Goal: Transaction & Acquisition: Purchase product/service

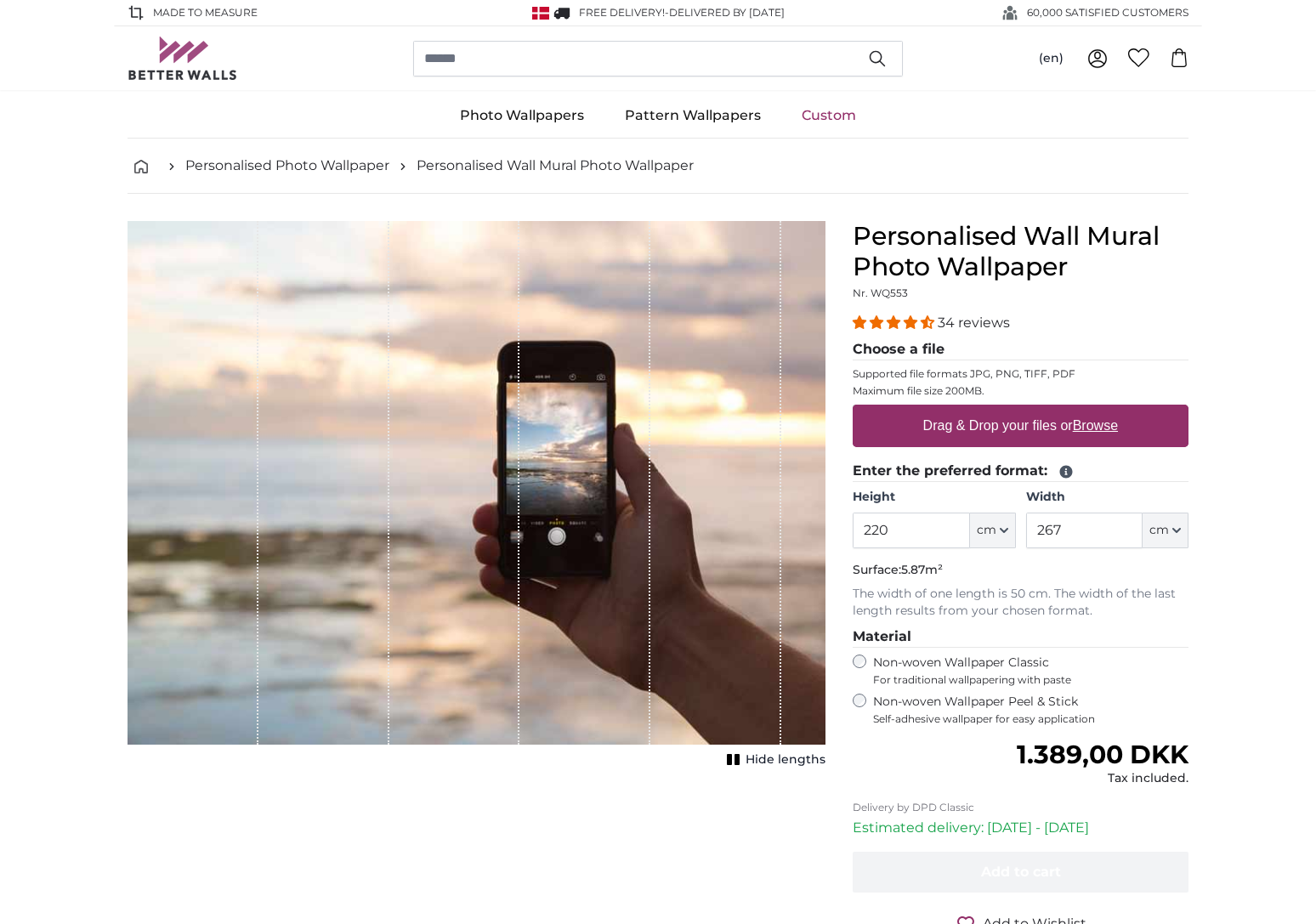
type input "220"
drag, startPoint x: 1068, startPoint y: 527, endPoint x: 1032, endPoint y: 531, distance: 36.2
click at [1032, 531] on input "267" at bounding box center [1084, 530] width 116 height 35
type input "325"
click at [1097, 427] on u "Browse" at bounding box center [1095, 425] width 45 height 15
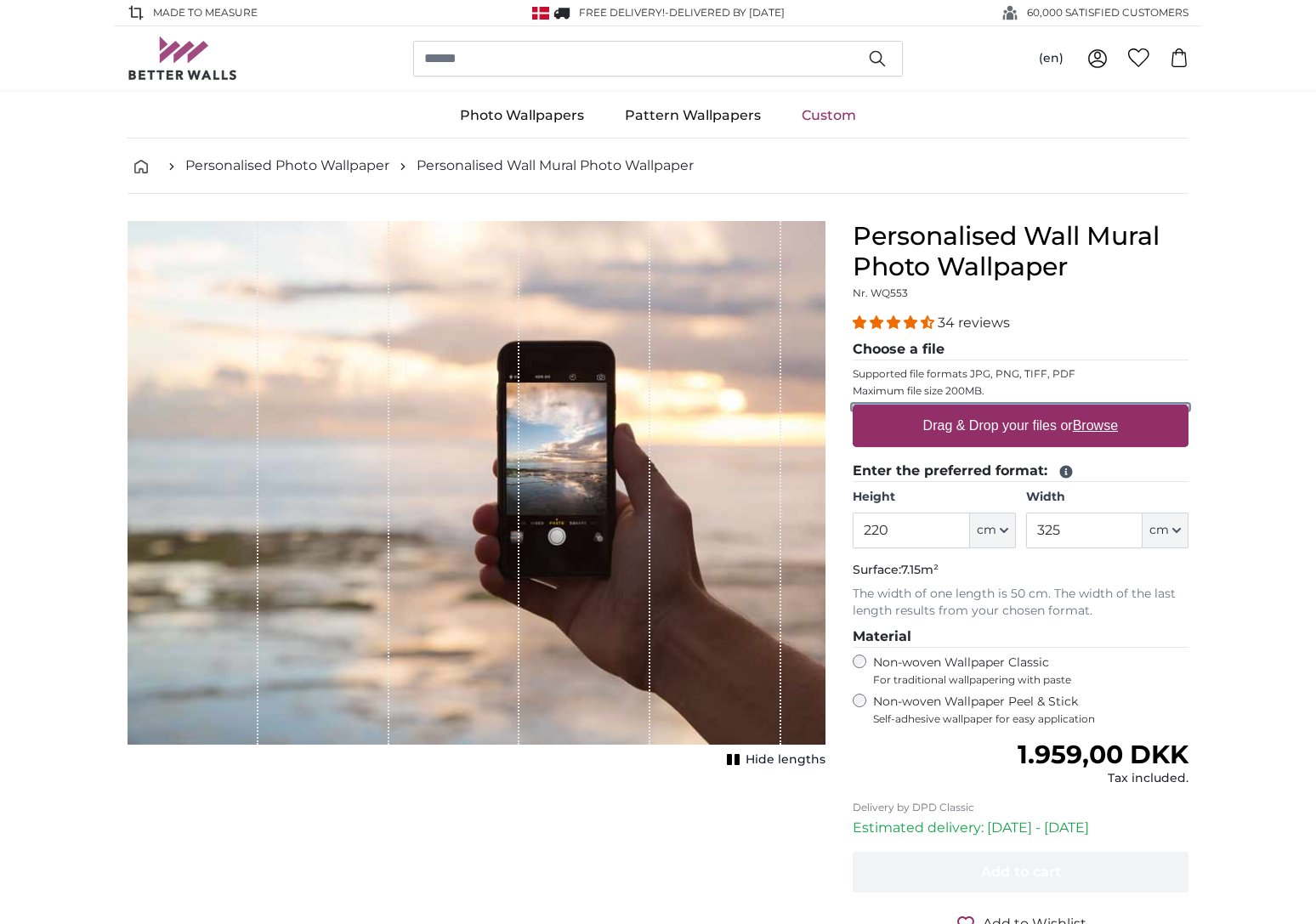
click at [1097, 410] on input "Drag & Drop your files or Browse" at bounding box center [1020, 407] width 335 height 5
type input "**********"
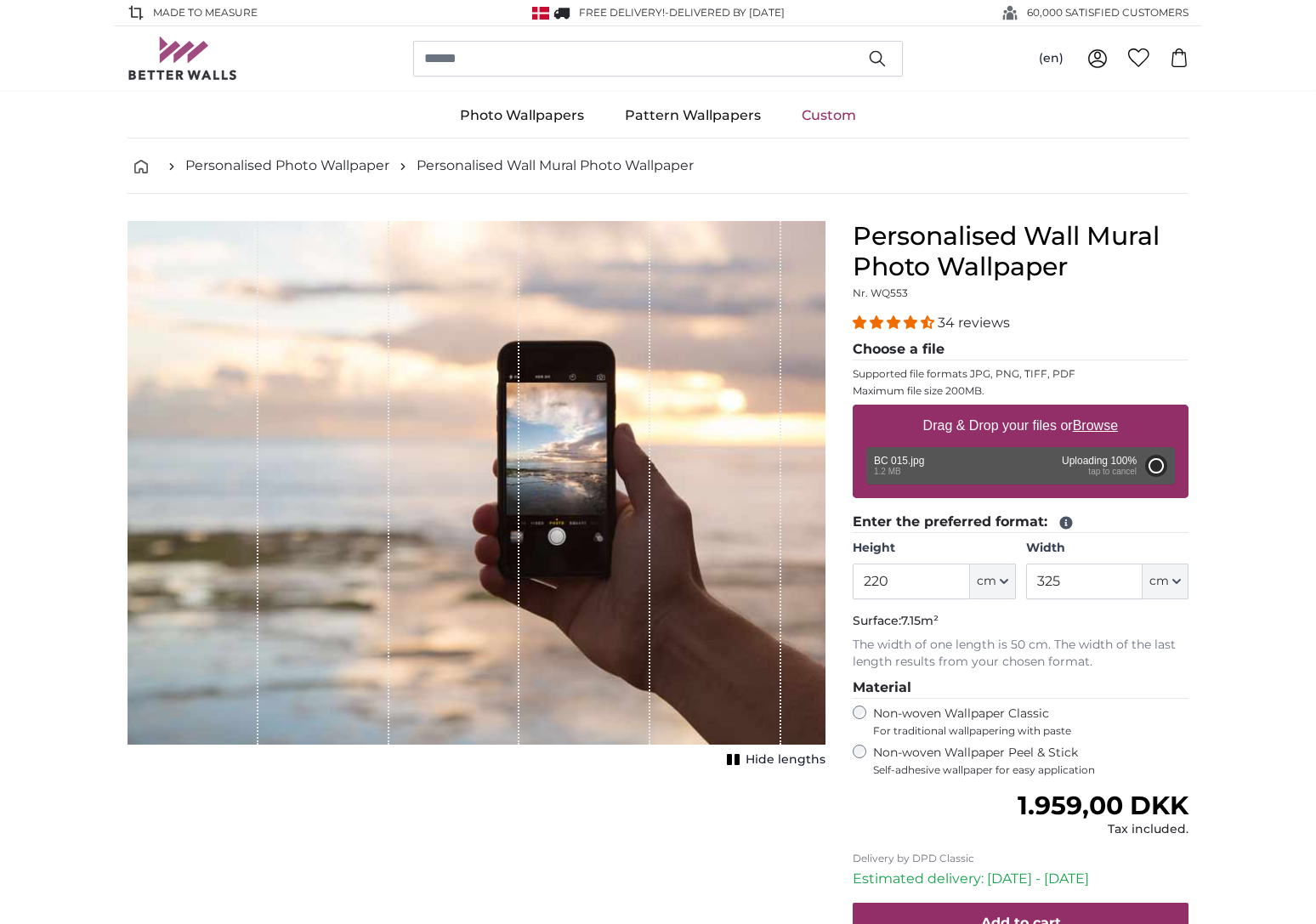
type input "150"
type input "199.5"
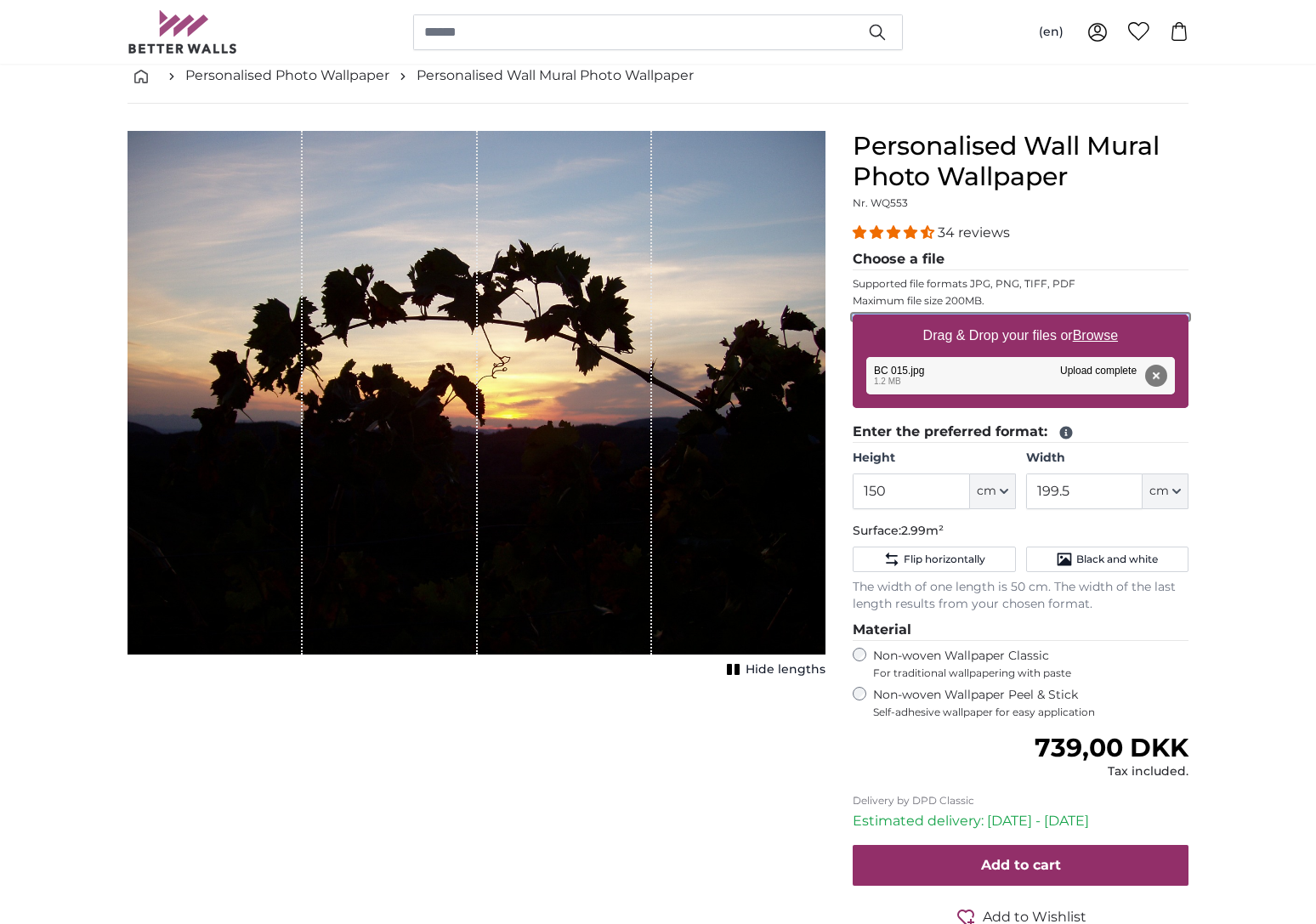
scroll to position [79, 0]
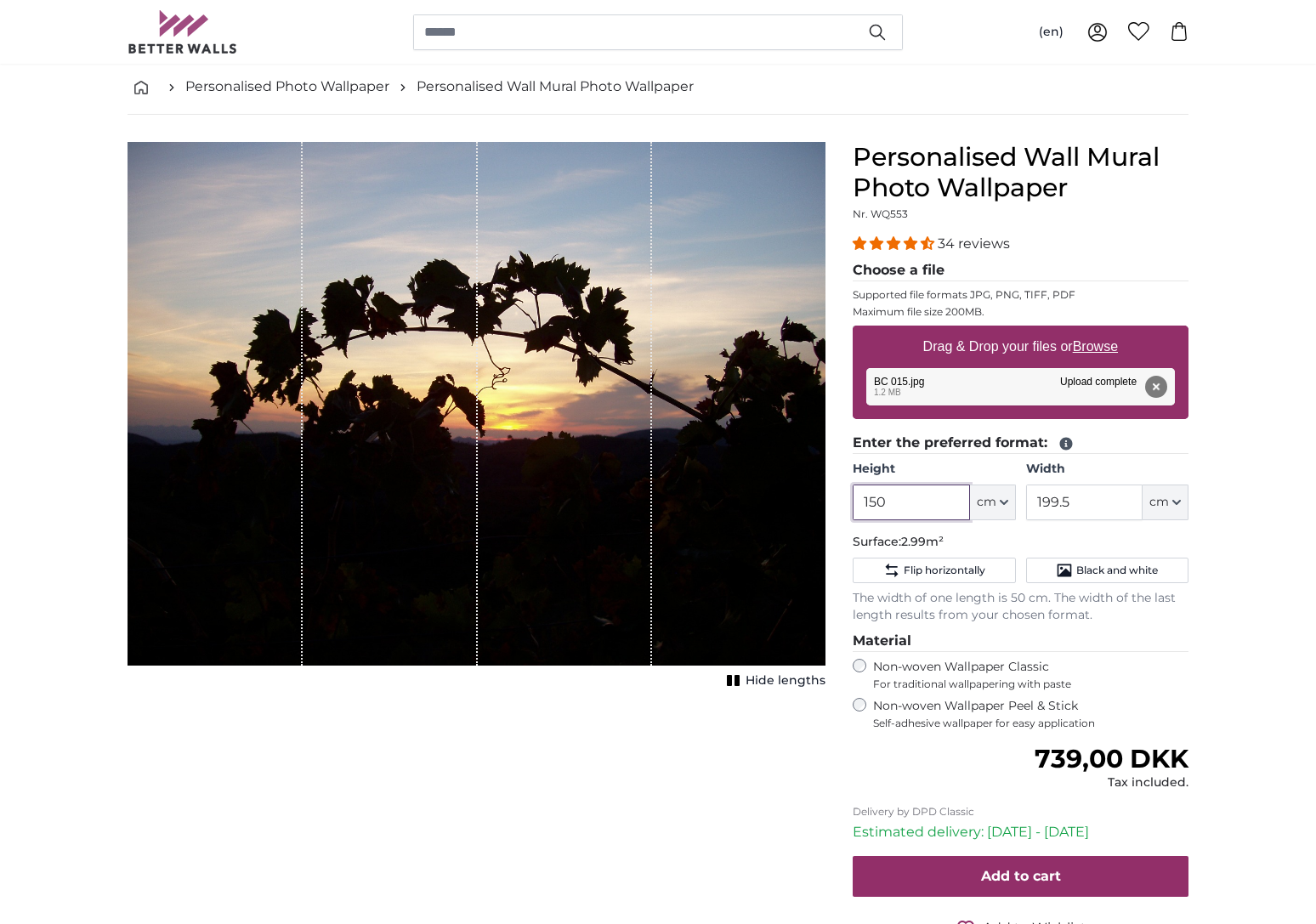
drag, startPoint x: 897, startPoint y: 507, endPoint x: 853, endPoint y: 506, distance: 44.0
click at [853, 506] on input "150" at bounding box center [911, 502] width 116 height 35
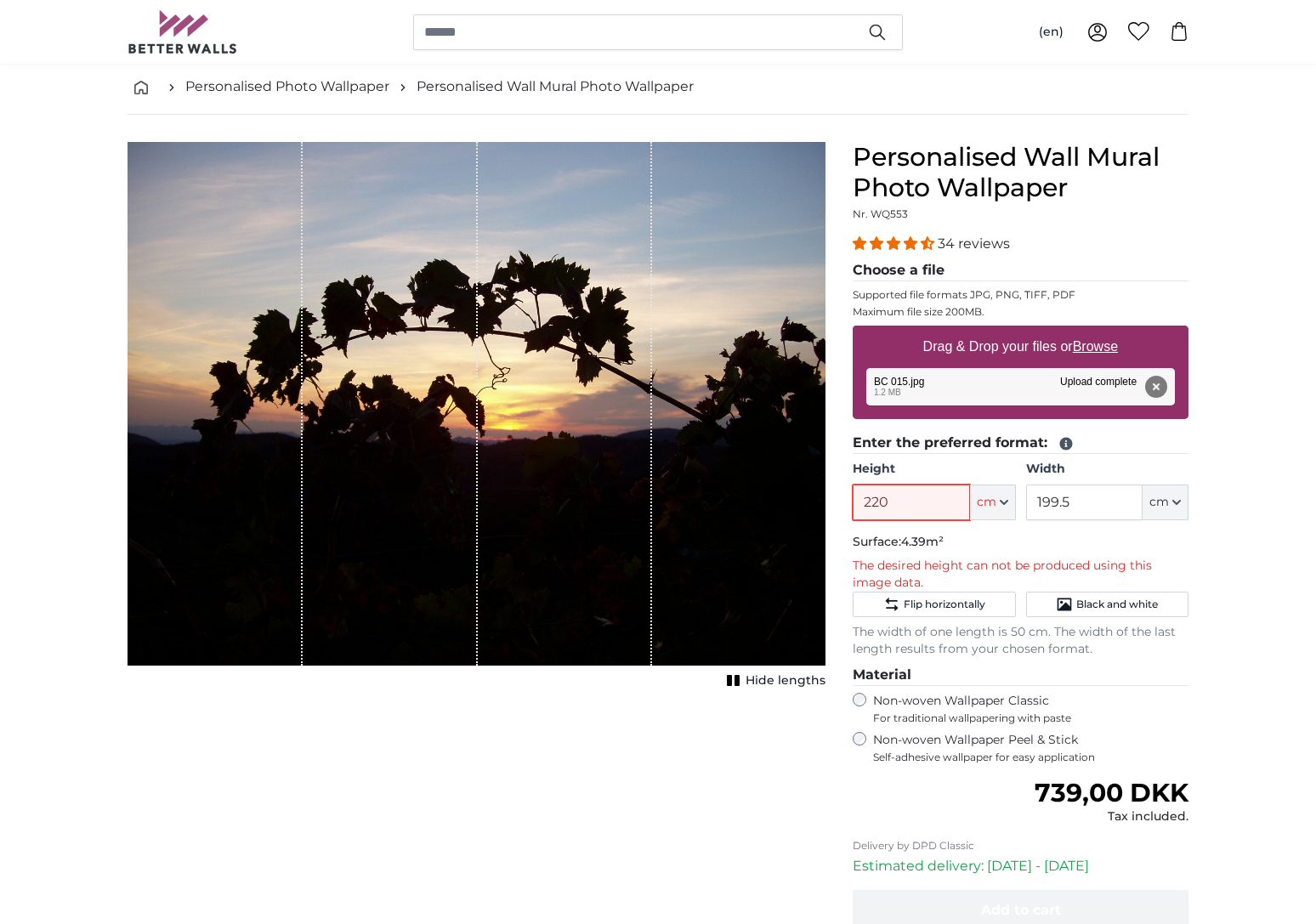
type input "220"
drag, startPoint x: 1072, startPoint y: 506, endPoint x: 1031, endPoint y: 504, distance: 41.0
click at [1031, 504] on input "199.5" at bounding box center [1084, 502] width 116 height 35
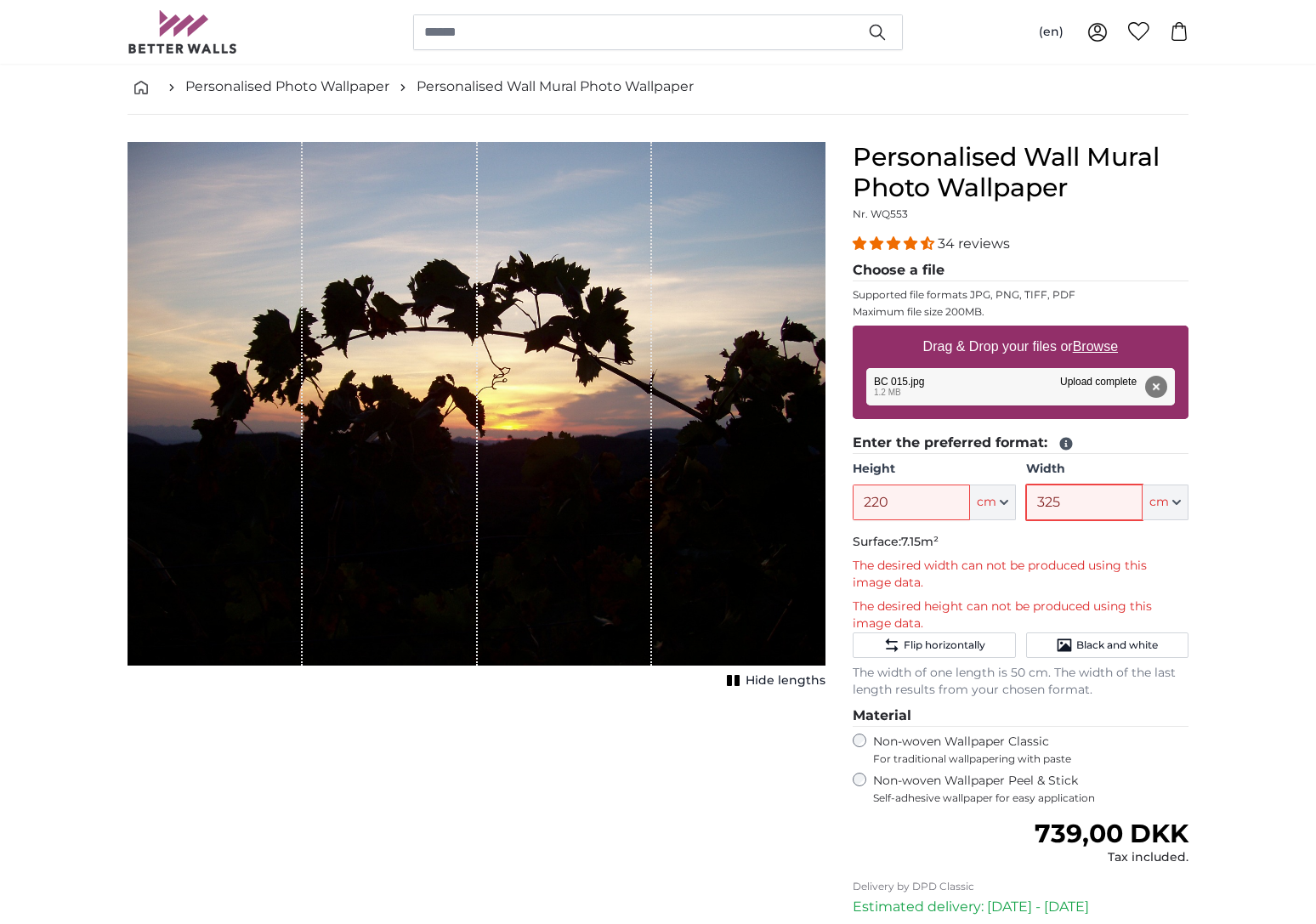
type input "325"
click at [890, 497] on input "220" at bounding box center [911, 502] width 116 height 35
drag, startPoint x: 890, startPoint y: 498, endPoint x: 862, endPoint y: 500, distance: 28.1
click at [862, 500] on input "220" at bounding box center [911, 502] width 116 height 35
click at [1074, 506] on input "325" at bounding box center [1084, 502] width 116 height 35
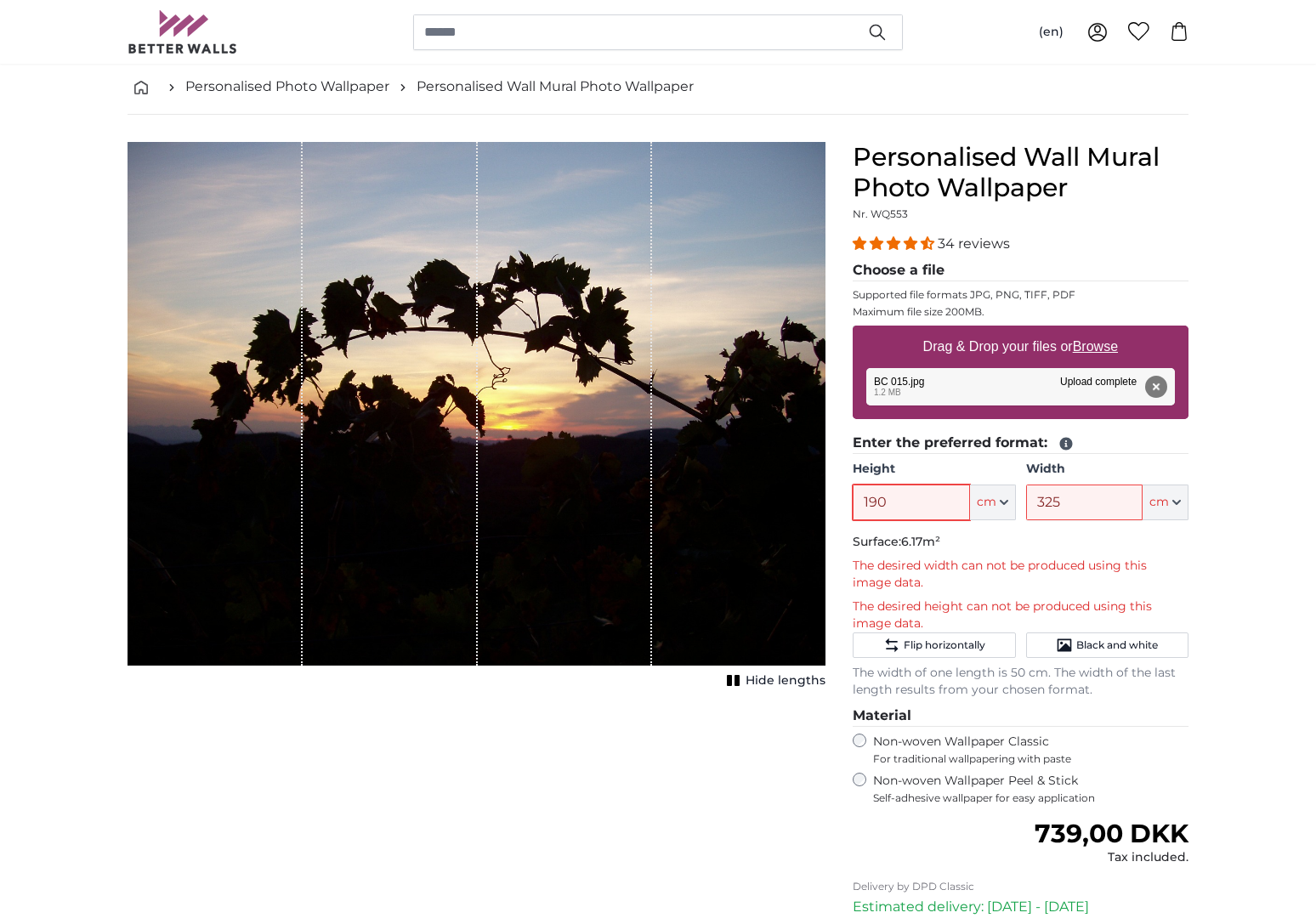
drag, startPoint x: 904, startPoint y: 503, endPoint x: 832, endPoint y: 503, distance: 72.0
click at [832, 503] on product-detail "Cancel Crop image Hide lengths Personalised Wall Mural Photo Wallpaper Nr. WQ55…" at bounding box center [658, 606] width 1088 height 982
type input "220"
click at [1156, 385] on button "Remove" at bounding box center [1156, 387] width 22 height 22
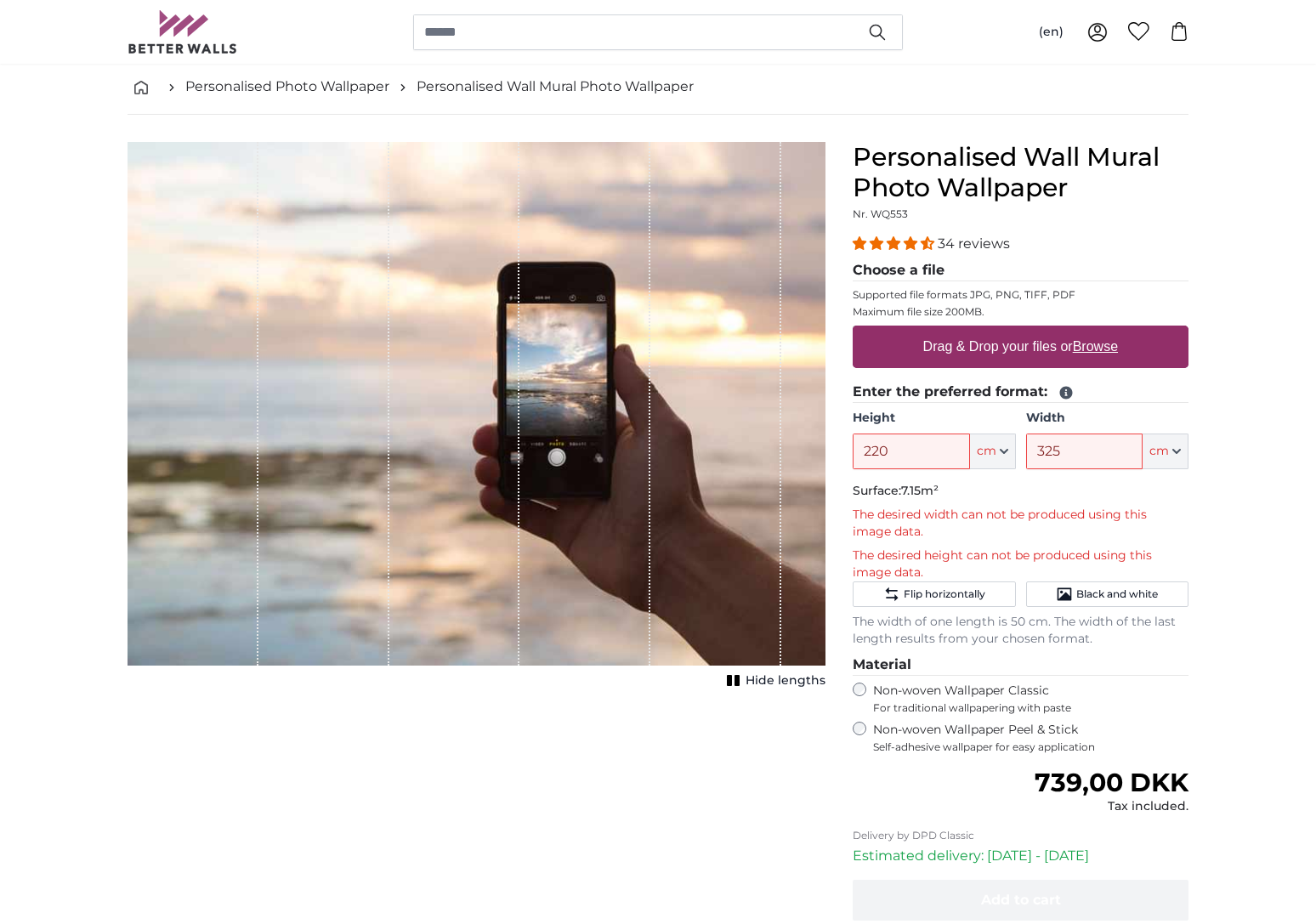
click at [1094, 354] on u "Browse" at bounding box center [1095, 346] width 45 height 15
click at [1094, 330] on input "Drag & Drop your files or Browse" at bounding box center [1020, 328] width 335 height 5
type input "**********"
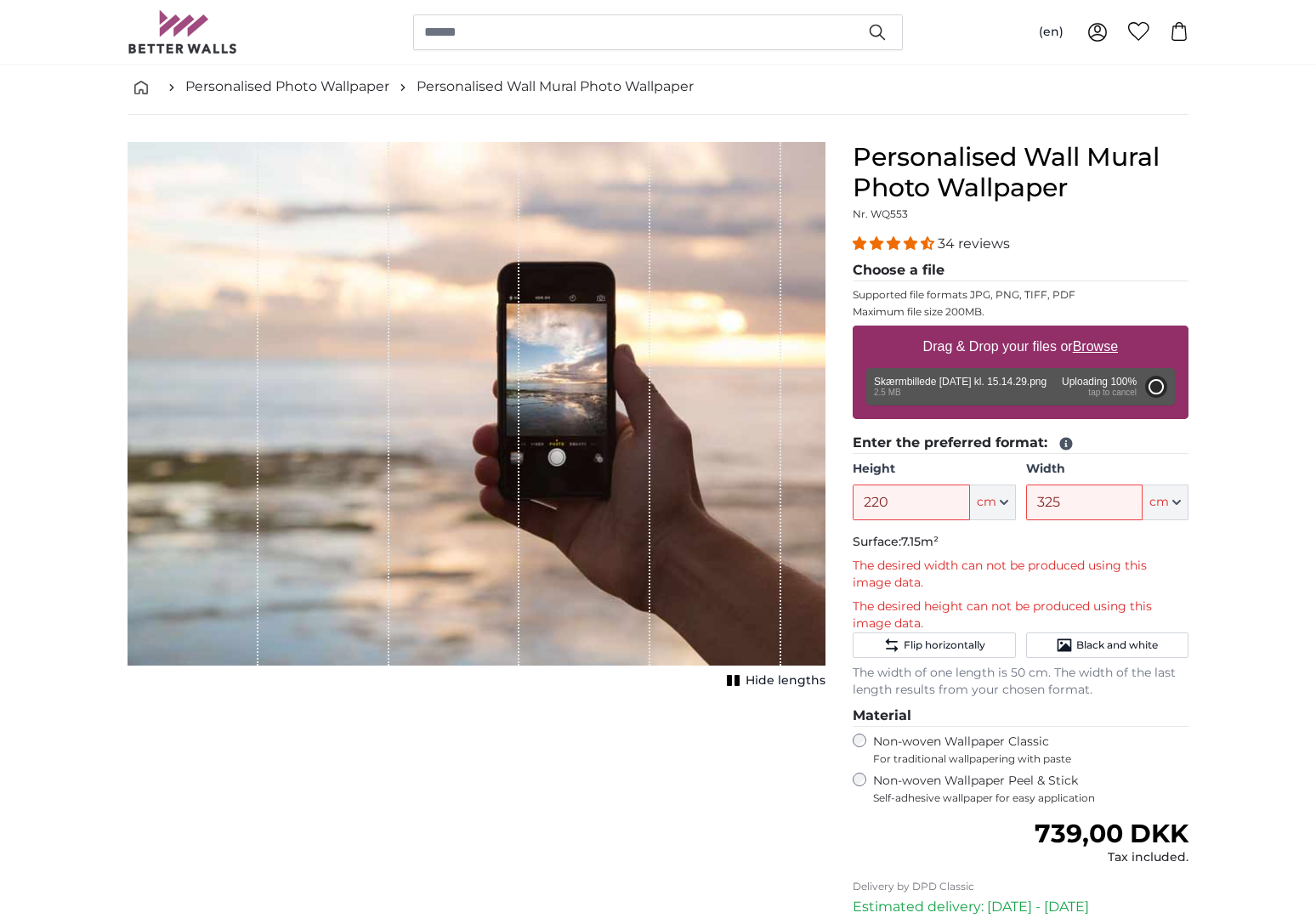
type input "50"
type input "103"
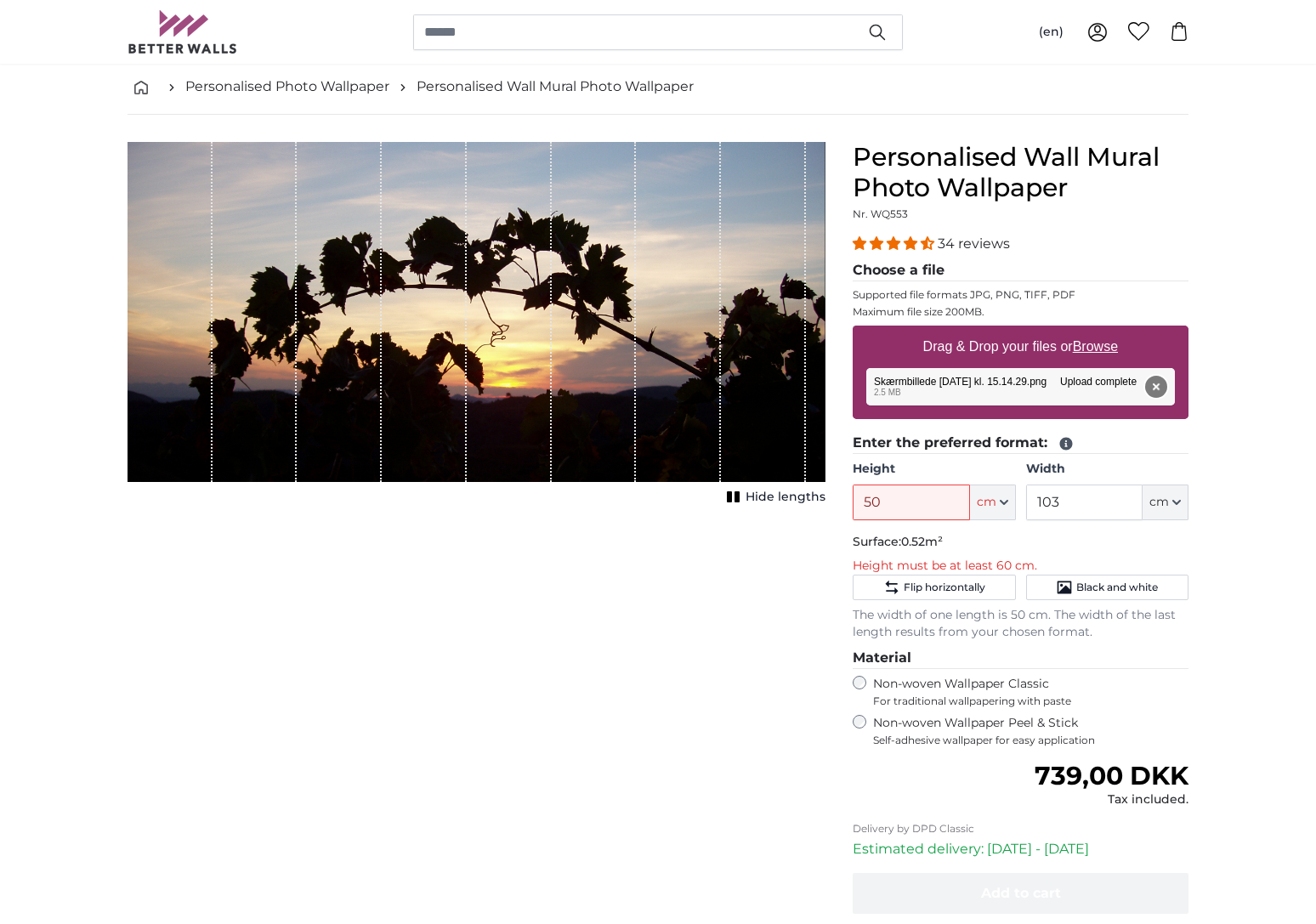
click at [1152, 385] on button "Remove" at bounding box center [1156, 387] width 22 height 22
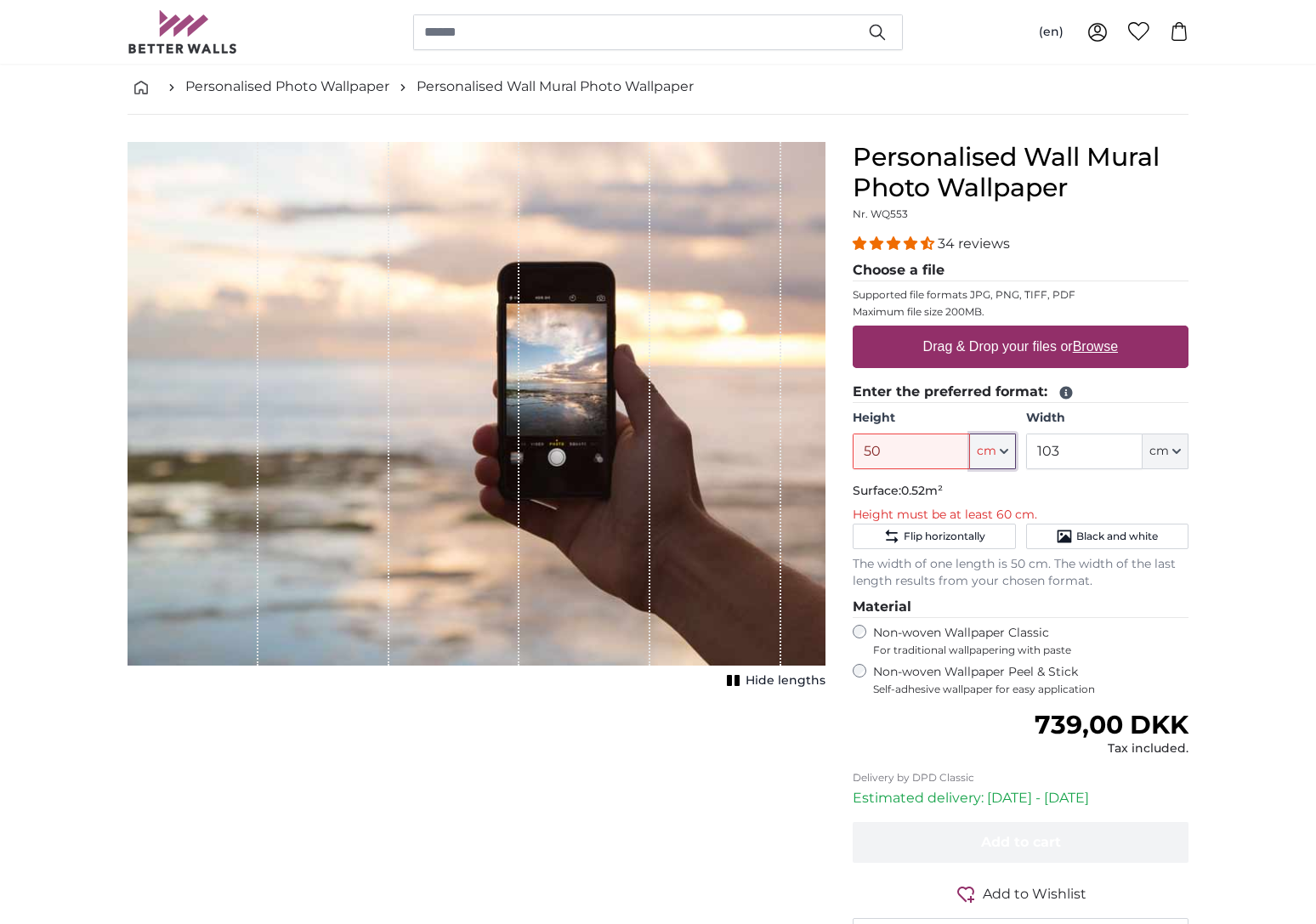
click at [991, 456] on span "cm" at bounding box center [986, 452] width 20 height 17
click at [891, 456] on input "50" at bounding box center [911, 451] width 116 height 35
drag, startPoint x: 891, startPoint y: 456, endPoint x: 859, endPoint y: 455, distance: 32.0
click at [859, 455] on input "50" at bounding box center [911, 451] width 116 height 35
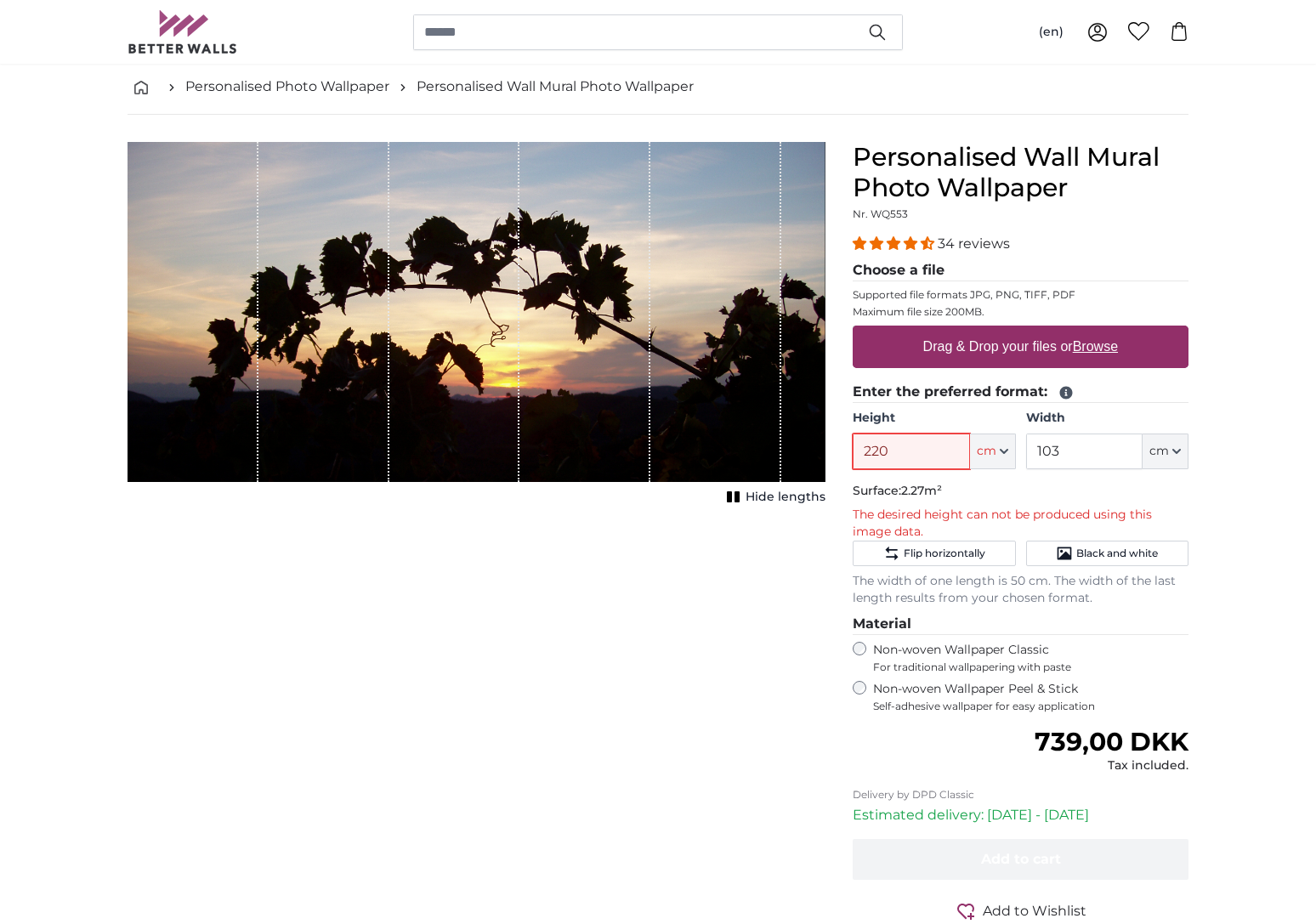
type input "220"
drag, startPoint x: 1088, startPoint y: 456, endPoint x: 1031, endPoint y: 455, distance: 57.0
click at [1031, 455] on input "103" at bounding box center [1084, 451] width 116 height 35
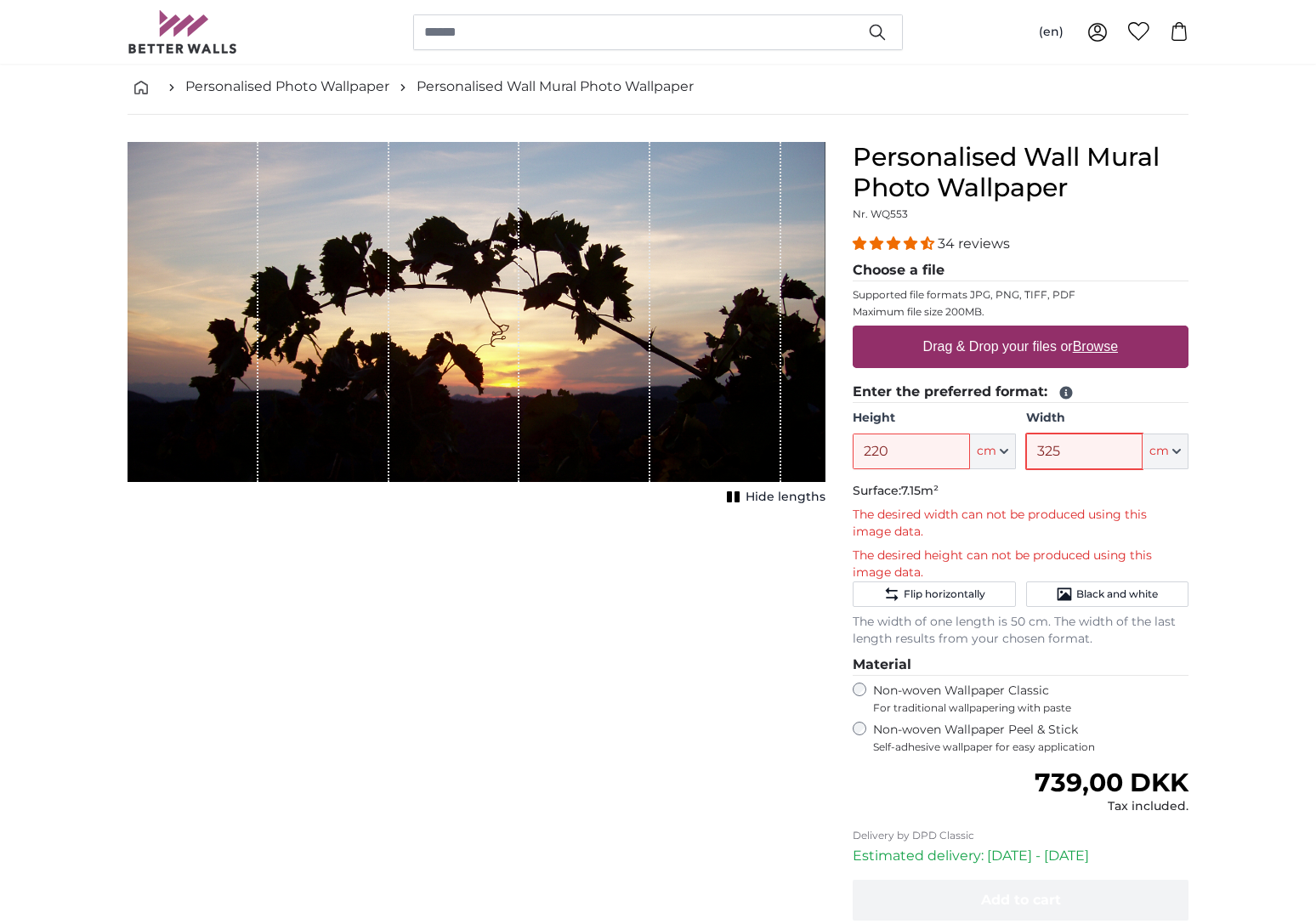
type input "325"
click at [1048, 499] on p "Surface: 7.15m²" at bounding box center [1020, 492] width 335 height 17
click at [1100, 349] on u "Browse" at bounding box center [1095, 346] width 45 height 15
click at [1100, 330] on input "Drag & Drop your files or Browse" at bounding box center [1020, 328] width 335 height 5
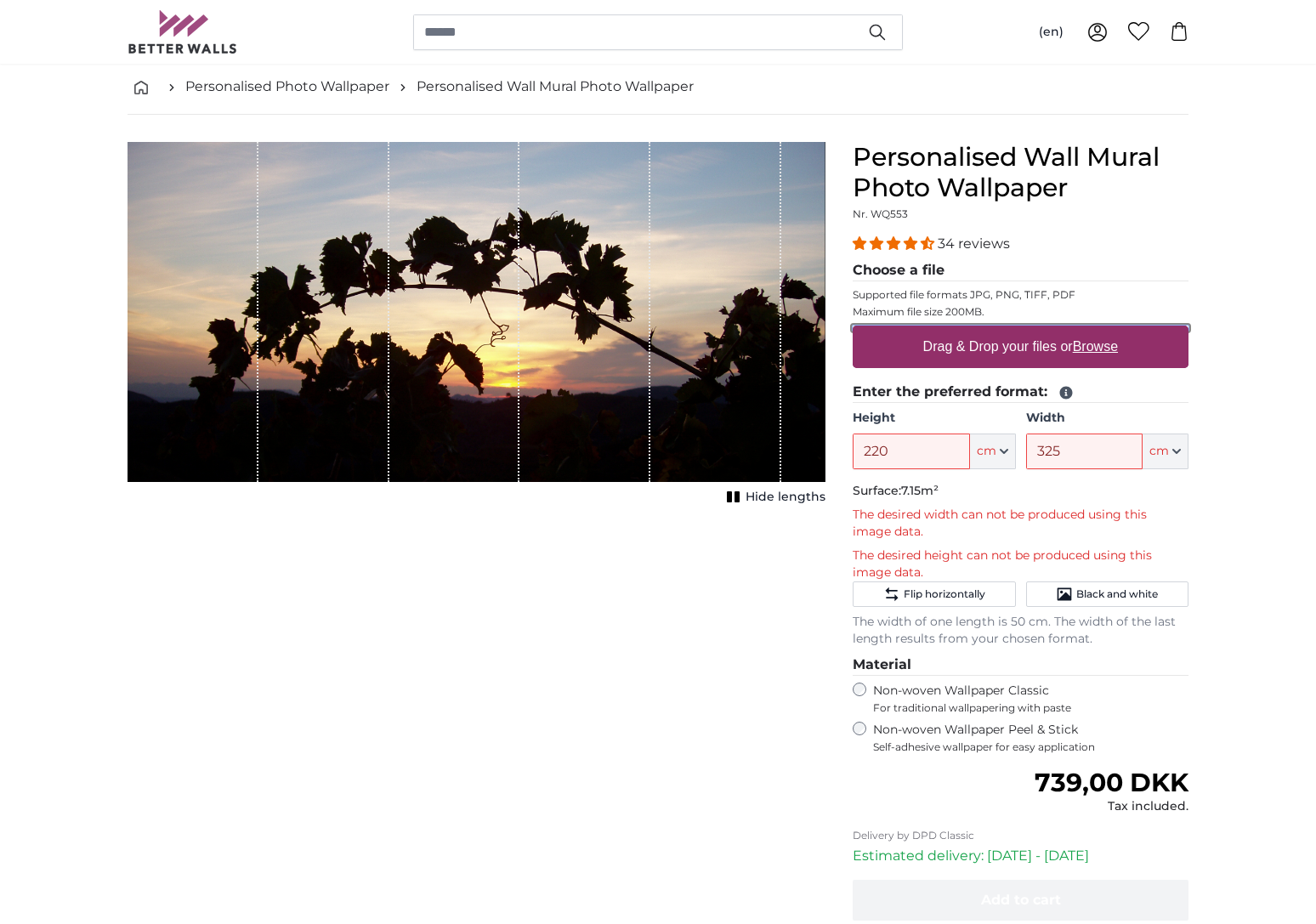
type input "**********"
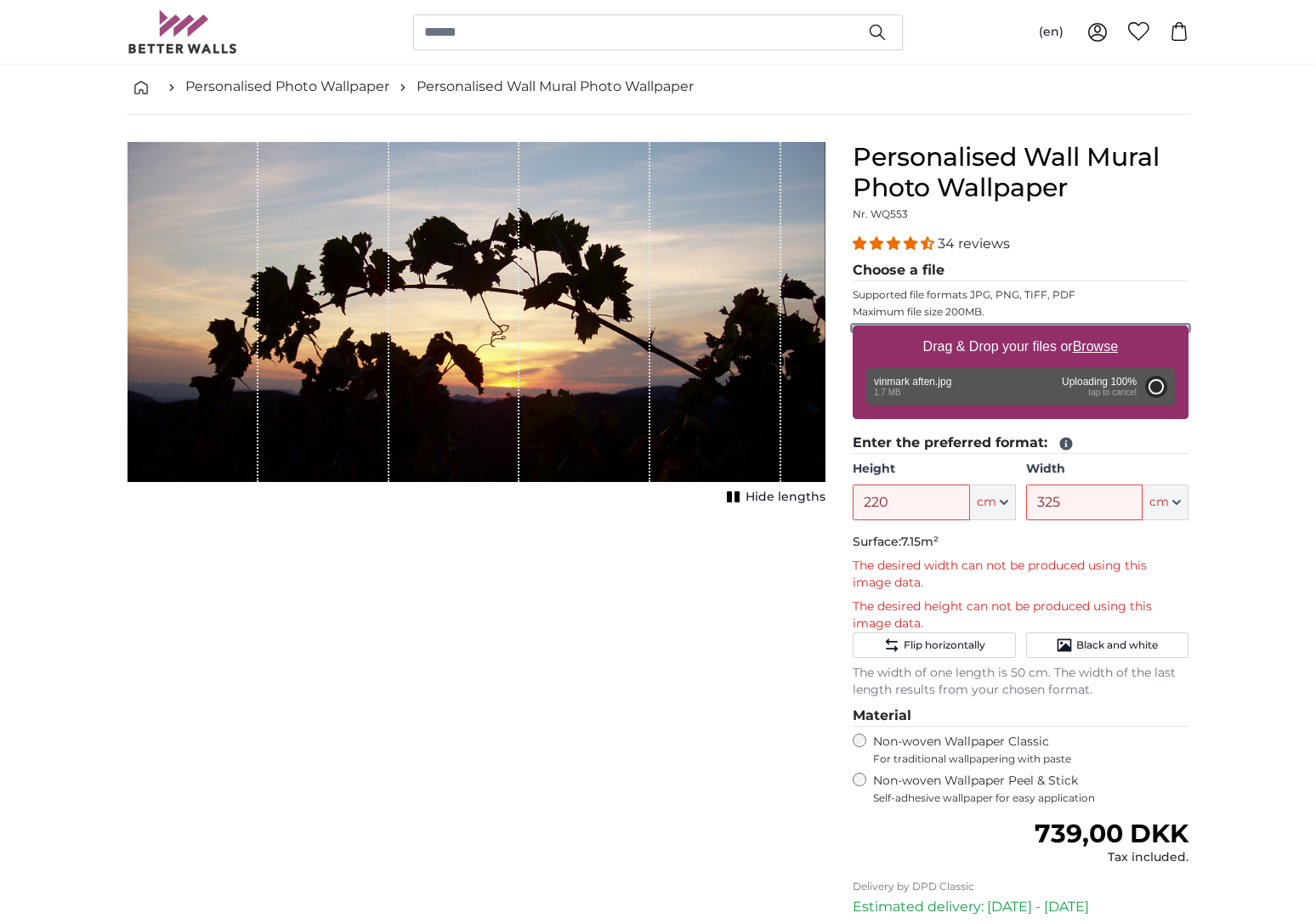
type input "200"
type input "296"
